Goal: Check status: Check status

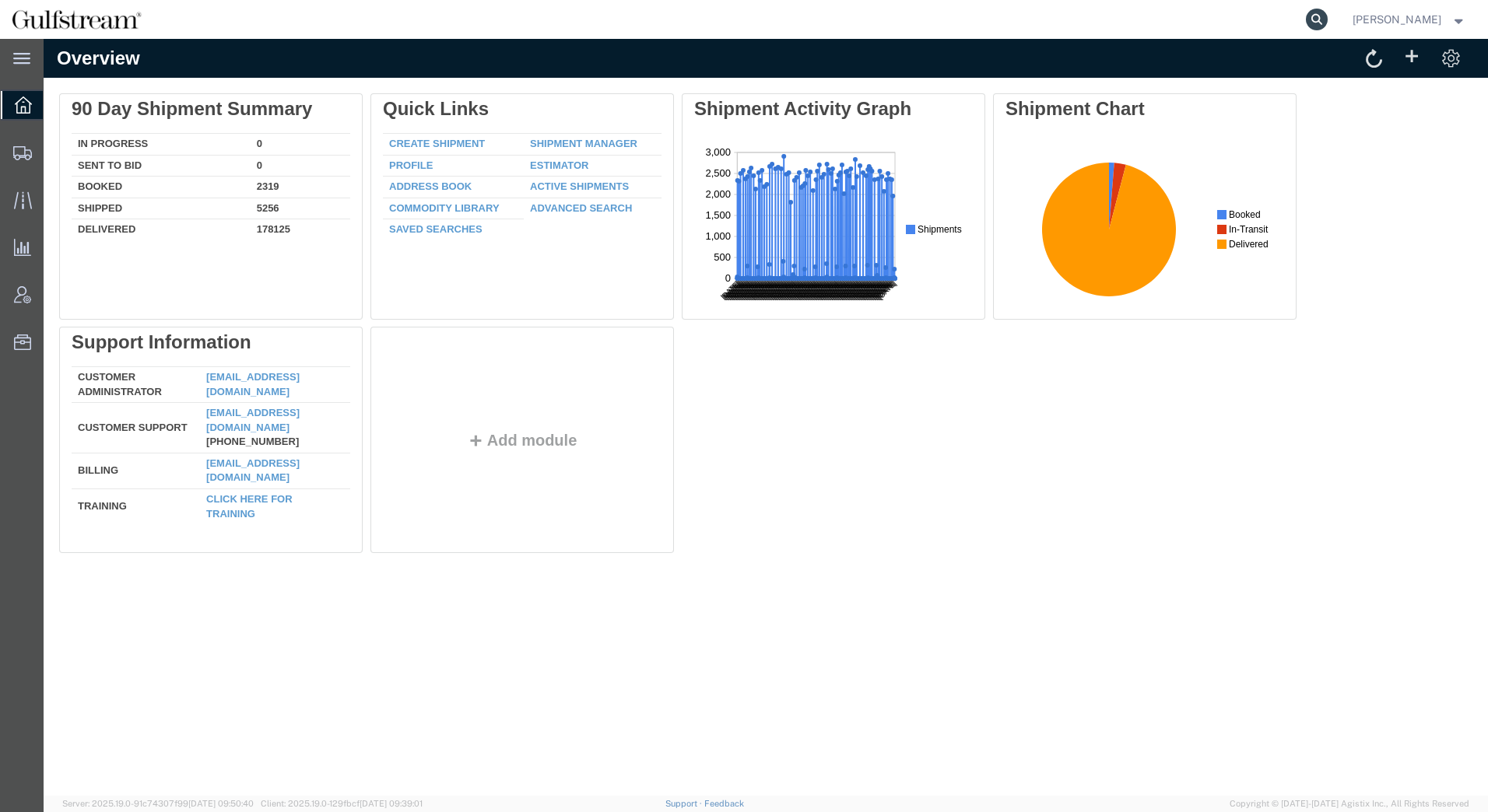
click at [1317, 17] on icon at bounding box center [1316, 20] width 22 height 22
paste input "478395633634"
type input "478395633634"
click at [1322, 15] on icon at bounding box center [1316, 20] width 22 height 22
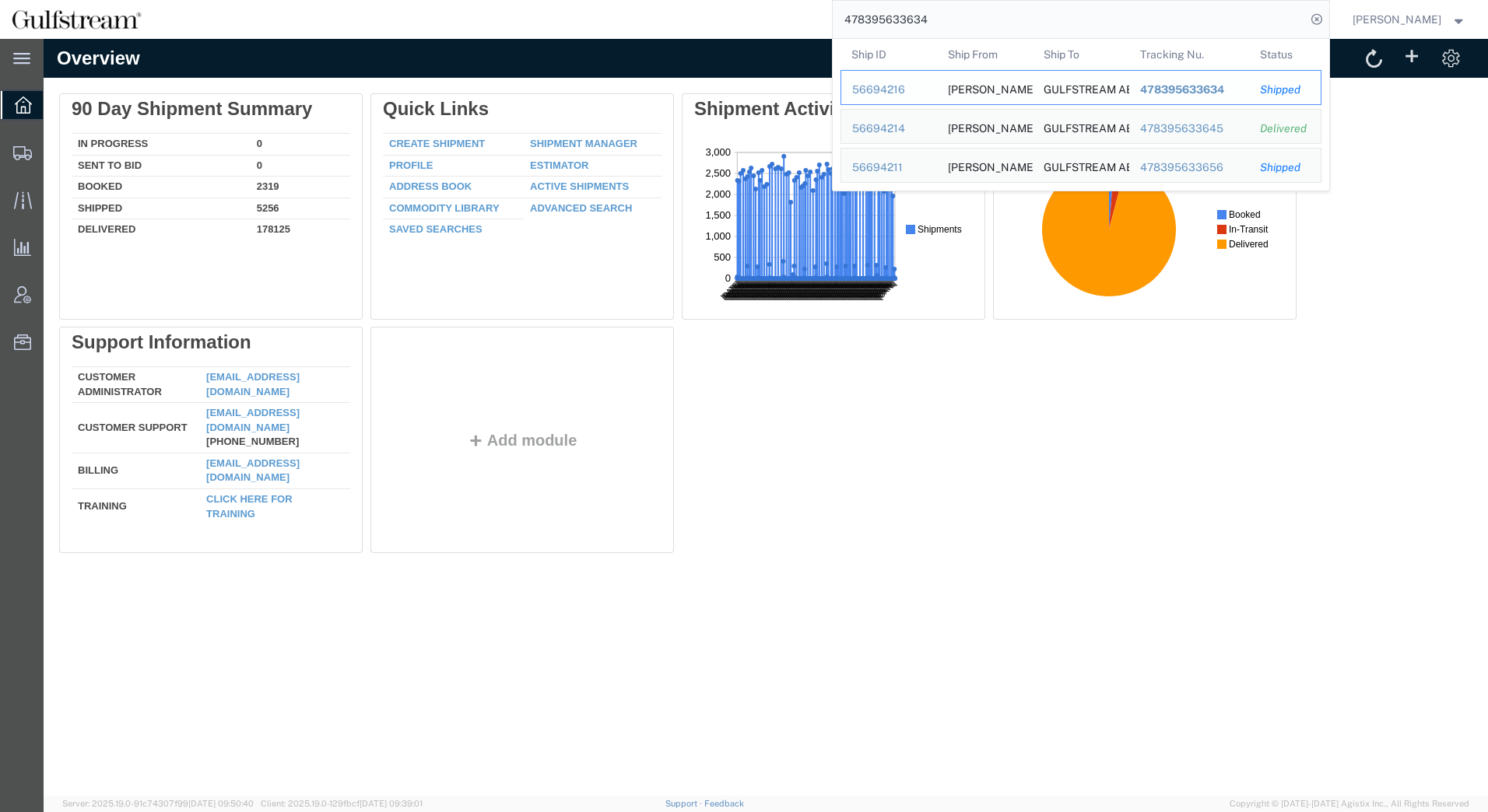
click at [1189, 93] on span "478395633634" at bounding box center [1181, 89] width 84 height 13
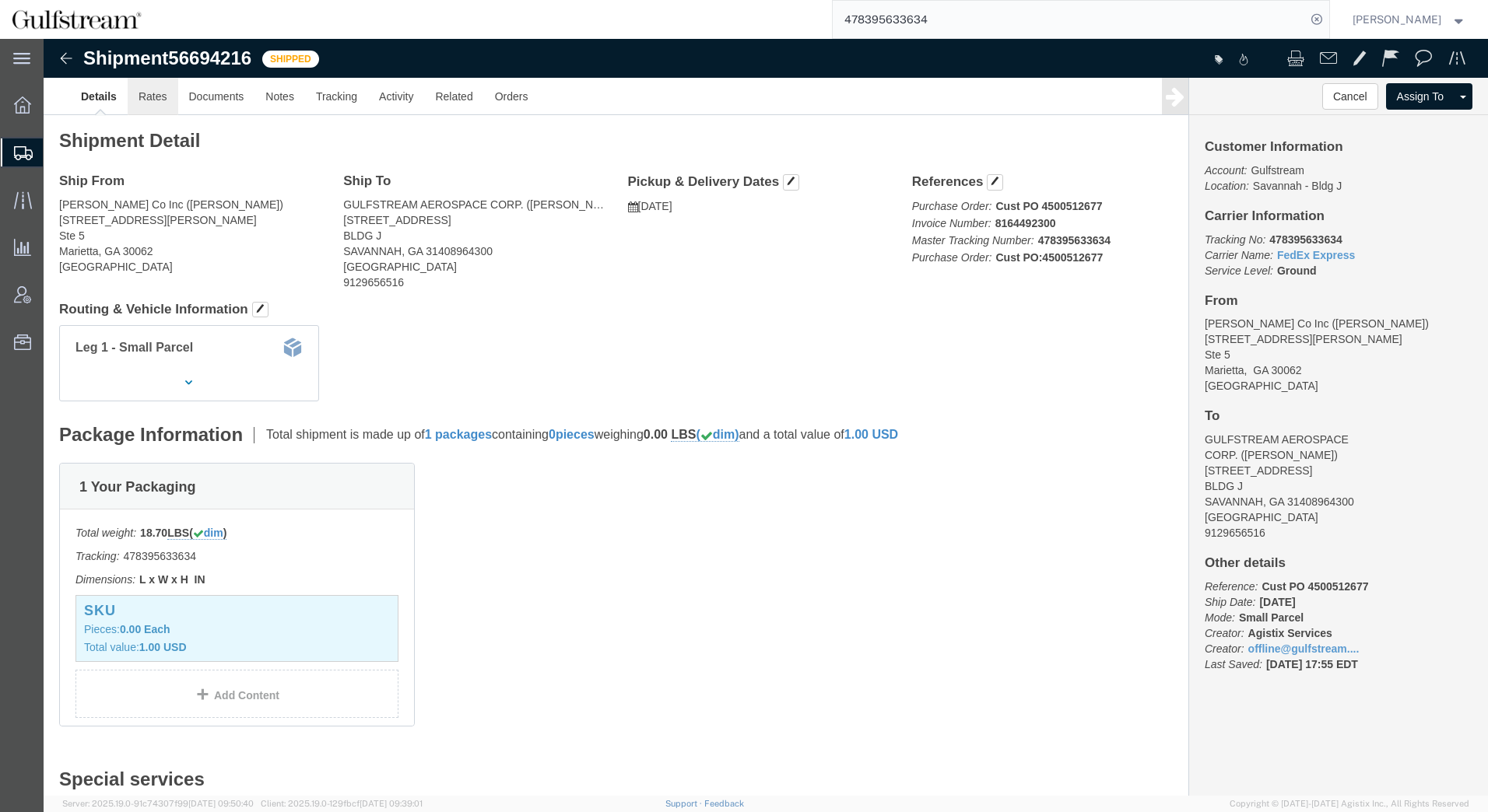
click link "Rates"
